Goal: Transaction & Acquisition: Purchase product/service

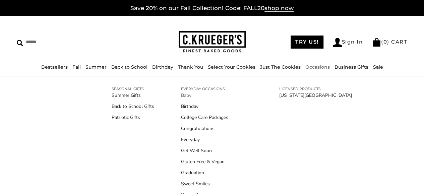
click at [183, 95] on link "Baby" at bounding box center [216, 95] width 71 height 7
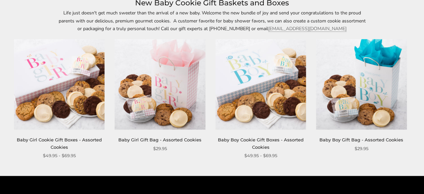
click at [247, 140] on link "Baby Boy Cookie Gift Boxes - Assorted Cookies" at bounding box center [261, 143] width 86 height 12
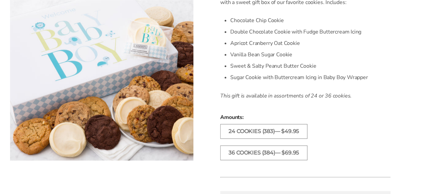
scroll to position [235, 0]
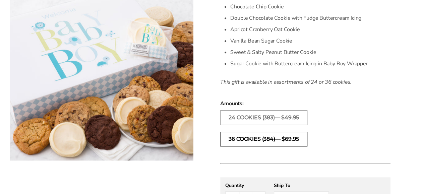
click at [242, 141] on label "36 Cookies (384)— $69.95" at bounding box center [263, 139] width 87 height 15
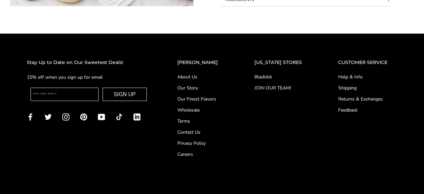
scroll to position [595, 0]
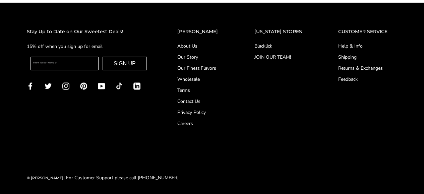
click at [191, 46] on link "About Us" at bounding box center [202, 45] width 50 height 7
